Goal: Task Accomplishment & Management: Manage account settings

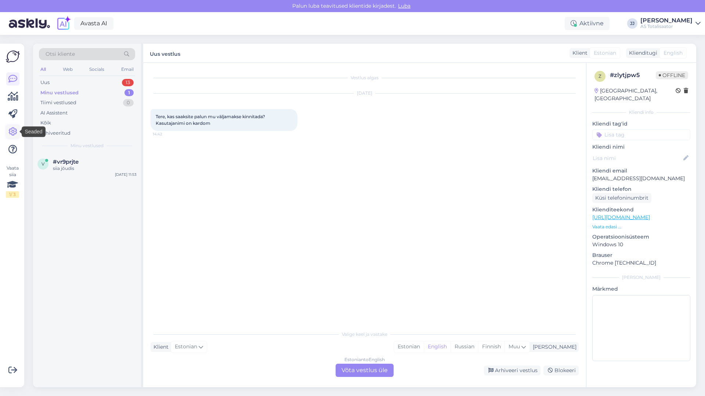
click at [9, 130] on icon at bounding box center [12, 131] width 9 height 9
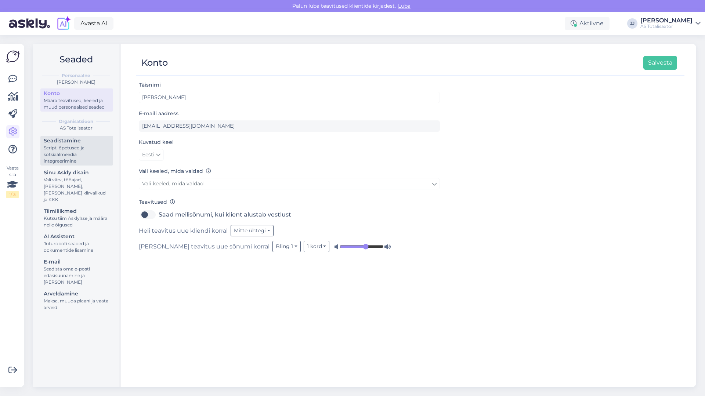
click at [79, 155] on div "Script, õpetused ja sotsiaalmeedia integreerimine" at bounding box center [77, 155] width 66 height 20
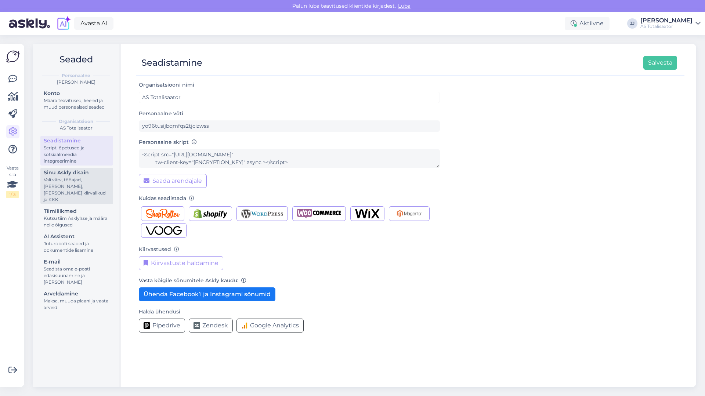
click at [71, 183] on div "Vali värv, tööajad, [PERSON_NAME], [PERSON_NAME] kiirvalikud ja KKK" at bounding box center [77, 190] width 66 height 26
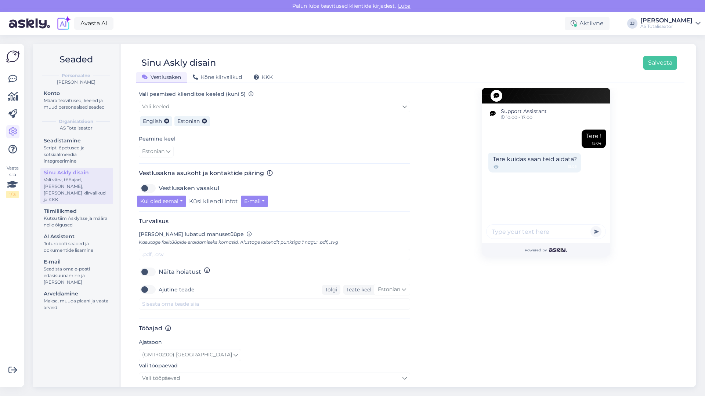
scroll to position [244, 0]
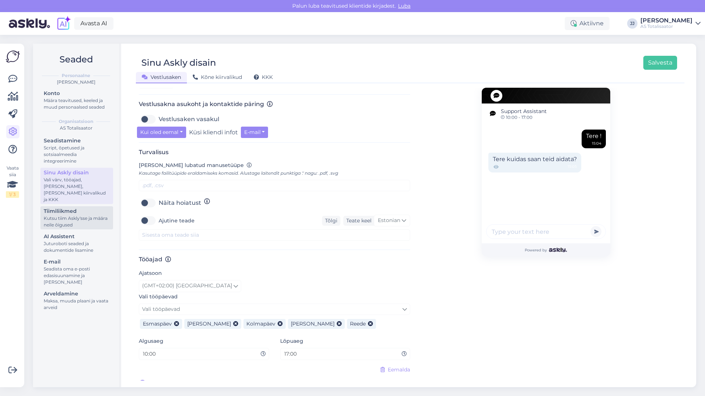
click at [82, 208] on div "Tiimiliikmed" at bounding box center [77, 211] width 66 height 8
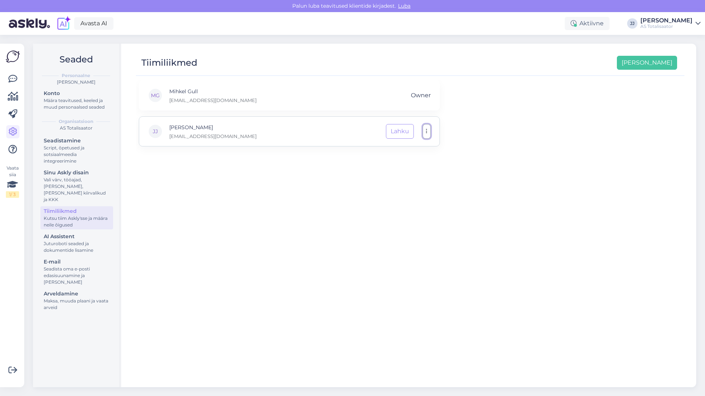
click at [428, 135] on button "button" at bounding box center [426, 131] width 8 height 15
click at [466, 171] on div "MG Mihkel Gull [EMAIL_ADDRESS][DOMAIN_NAME] Owner [PERSON_NAME] [EMAIL_ADDRESS]…" at bounding box center [410, 230] width 548 height 300
click at [77, 240] on div "Juturoboti seaded ja dokumentide lisamine" at bounding box center [77, 246] width 66 height 13
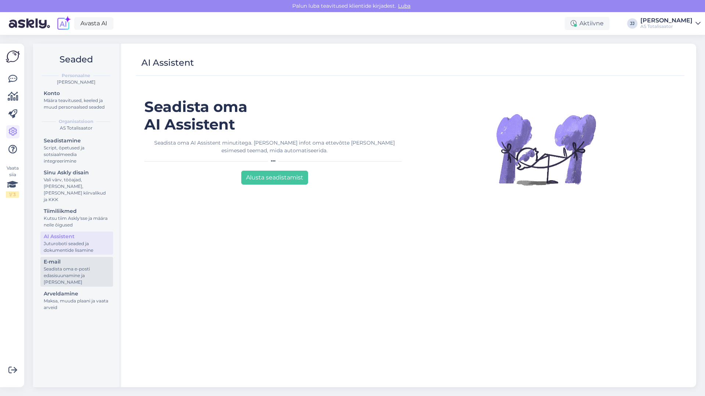
click at [77, 266] on div "Seadista oma e-posti edasisuunamine ja [PERSON_NAME]" at bounding box center [77, 276] width 66 height 20
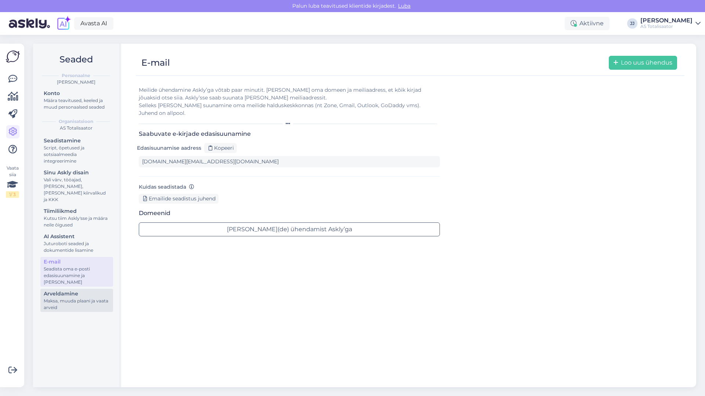
click at [81, 290] on div "Arveldamine" at bounding box center [77, 294] width 66 height 8
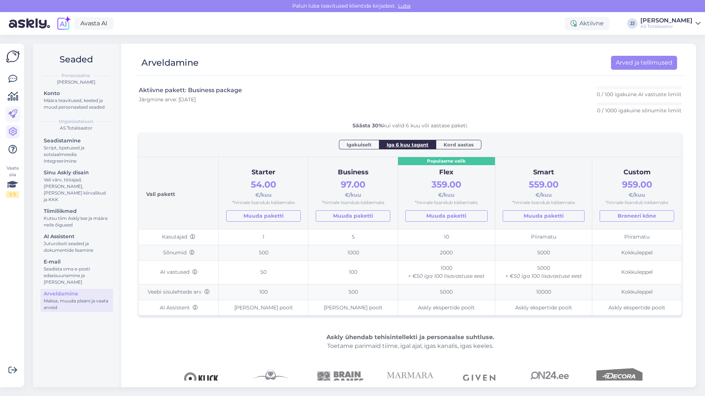
click at [12, 116] on icon at bounding box center [12, 114] width 9 height 9
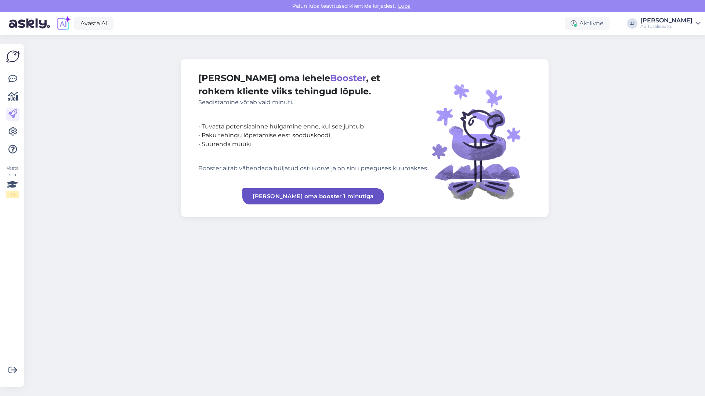
click at [14, 61] on img at bounding box center [13, 57] width 14 height 14
click at [14, 80] on icon at bounding box center [12, 79] width 9 height 9
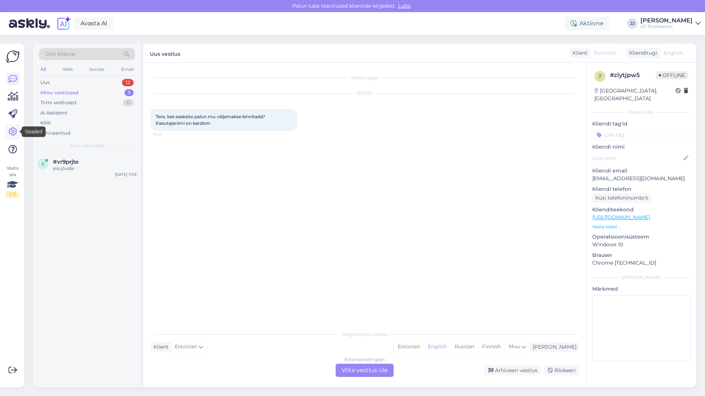
click at [14, 132] on icon at bounding box center [12, 131] width 9 height 9
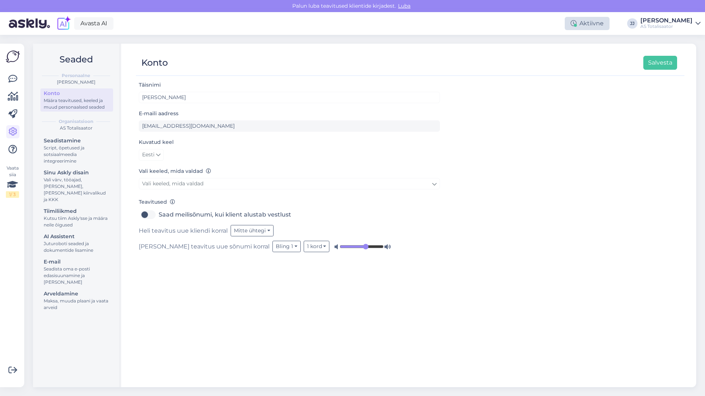
click at [607, 25] on div "Aktiivne" at bounding box center [586, 23] width 45 height 13
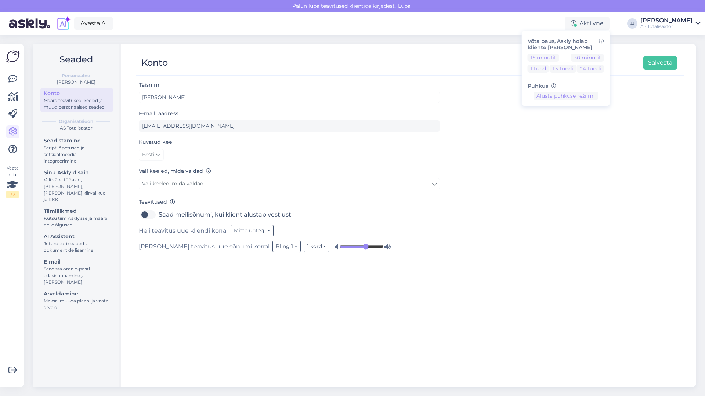
click at [579, 168] on div "Täisnimi [PERSON_NAME] E-maili aadress [EMAIL_ADDRESS][DOMAIN_NAME] Kuvatud kee…" at bounding box center [410, 230] width 548 height 300
